Goal: Task Accomplishment & Management: Manage account settings

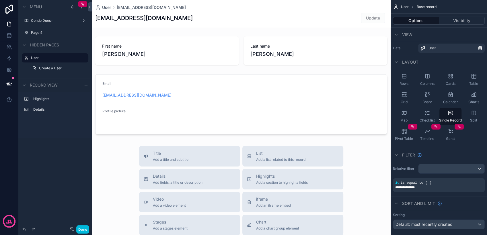
click at [55, 31] on label "Page 4" at bounding box center [58, 32] width 54 height 5
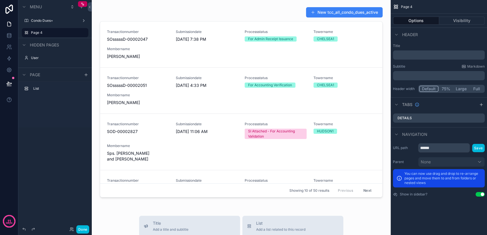
click at [50, 24] on div "Condo Dues+" at bounding box center [55, 20] width 64 height 9
click at [49, 33] on label "Page 4" at bounding box center [58, 32] width 54 height 5
click at [49, 23] on div "Condo Dues+" at bounding box center [55, 20] width 48 height 5
click at [50, 35] on div "Page 4" at bounding box center [59, 32] width 56 height 7
click at [81, 10] on div "scrollable content" at bounding box center [81, 6] width 7 height 7
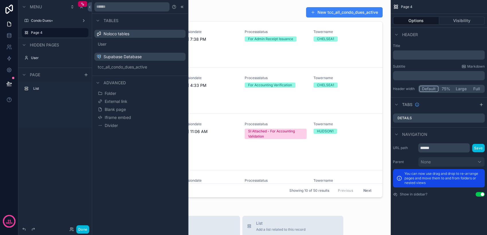
click at [125, 109] on span "Blank page" at bounding box center [115, 110] width 21 height 6
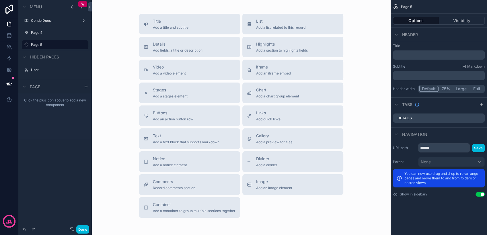
click at [45, 34] on label "Page 4" at bounding box center [58, 32] width 54 height 5
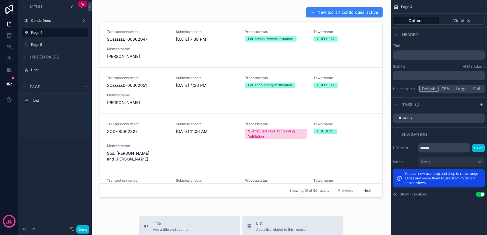
click at [45, 24] on div "Condo Dues+" at bounding box center [55, 20] width 64 height 9
click at [45, 46] on label "Page 5" at bounding box center [58, 44] width 54 height 5
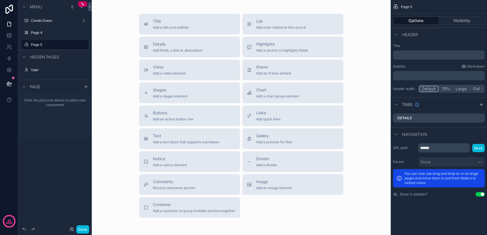
click at [68, 32] on label "Page 4" at bounding box center [58, 32] width 54 height 5
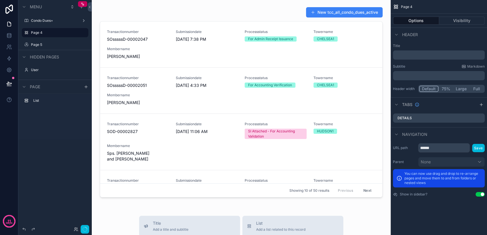
click at [0, 0] on icon "scrollable content" at bounding box center [0, 0] width 0 height 0
click at [97, 47] on icon at bounding box center [97, 46] width 5 height 5
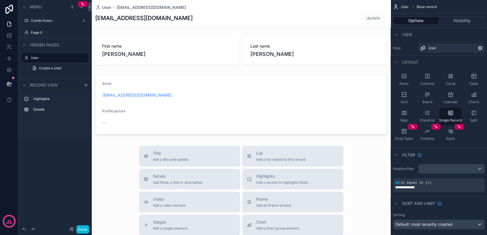
click at [55, 23] on div "Condo Dues+" at bounding box center [55, 20] width 48 height 5
click at [51, 19] on label "Condo Dues+" at bounding box center [54, 20] width 46 height 5
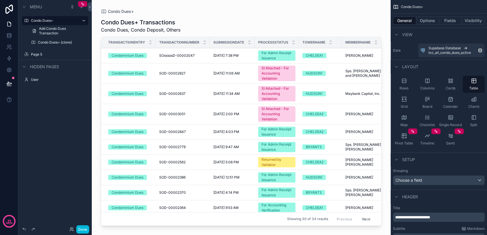
click at [0, 0] on icon "scrollable content" at bounding box center [0, 0] width 0 height 0
click at [102, 48] on span "Remove" at bounding box center [109, 47] width 15 height 6
click at [59, 45] on label "Page 5" at bounding box center [58, 43] width 54 height 5
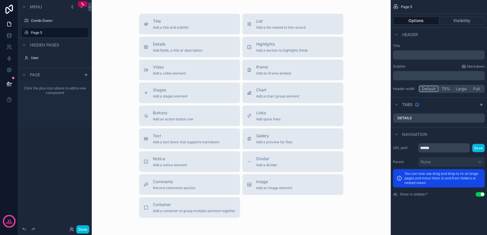
click at [269, 118] on span "Add quick links" at bounding box center [268, 119] width 24 height 5
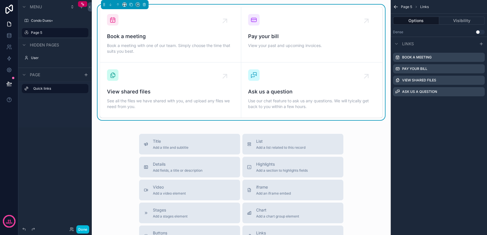
click at [0, 0] on icon "scrollable content" at bounding box center [0, 0] width 0 height 0
click at [470, 58] on icon at bounding box center [471, 59] width 5 height 5
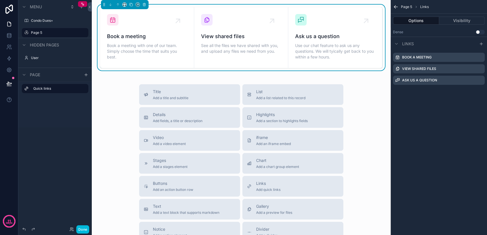
click at [0, 0] on icon "scrollable content" at bounding box center [0, 0] width 0 height 0
click at [469, 61] on icon at bounding box center [471, 59] width 5 height 5
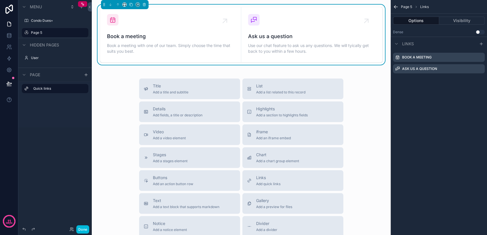
click at [0, 0] on icon "scrollable content" at bounding box center [0, 0] width 0 height 0
click at [469, 61] on icon at bounding box center [471, 59] width 5 height 5
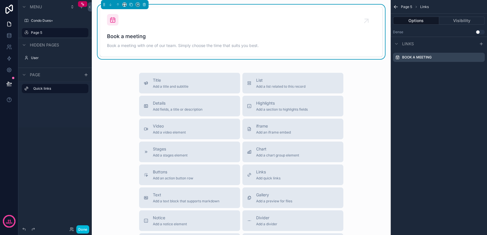
click at [66, 22] on label "Condo Dues+" at bounding box center [58, 20] width 54 height 5
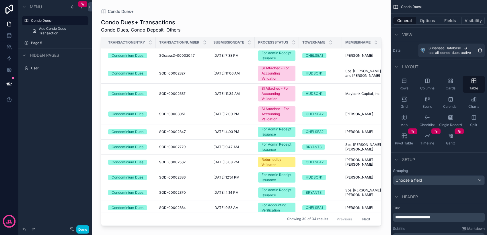
click at [330, 134] on div "scrollable content" at bounding box center [241, 114] width 299 height 228
click at [44, 42] on label "Page 5" at bounding box center [58, 43] width 54 height 5
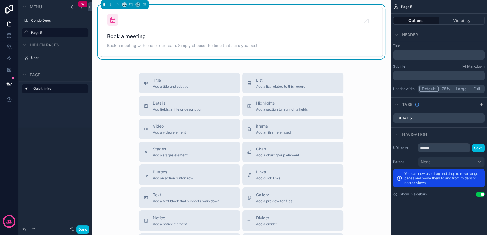
click at [117, 91] on div "Title Add a title and subtitle List Add a list related to this record Details A…" at bounding box center [241, 175] width 290 height 204
click at [55, 23] on label "Condo Dues+" at bounding box center [58, 20] width 54 height 5
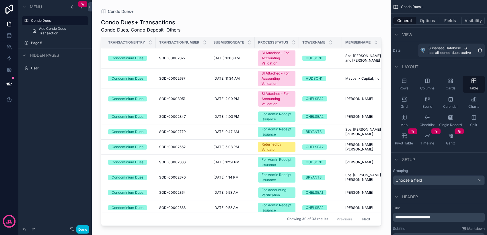
click at [0, 0] on icon "scrollable content" at bounding box center [0, 0] width 0 height 0
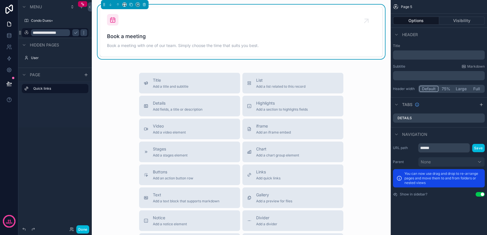
type input "**********"
click at [77, 32] on icon "scrollable content" at bounding box center [75, 32] width 5 height 5
click at [58, 33] on label "Over the counter" at bounding box center [58, 32] width 54 height 5
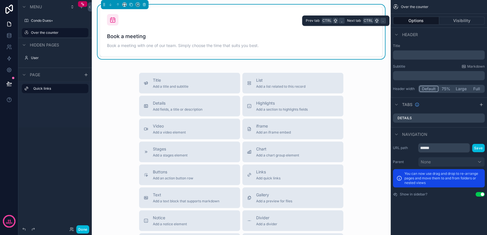
click at [423, 21] on button "Options" at bounding box center [416, 21] width 46 height 8
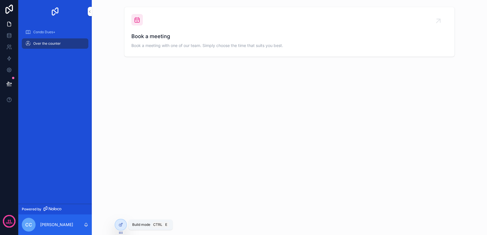
click at [118, 223] on icon at bounding box center [120, 225] width 5 height 5
click at [116, 223] on div at bounding box center [120, 224] width 11 height 11
